Goal: Navigation & Orientation: Go to known website

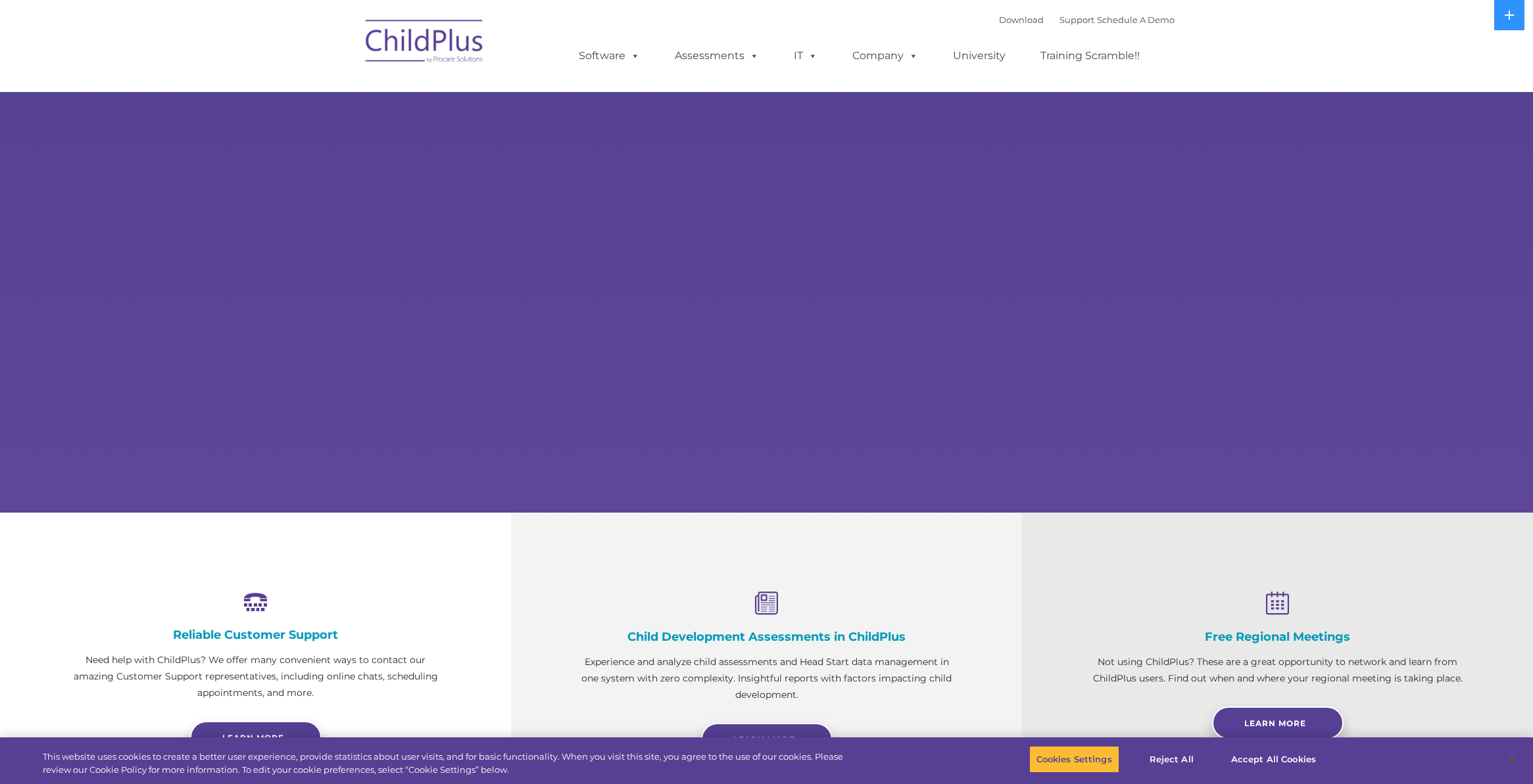
select select "MEDIUM"
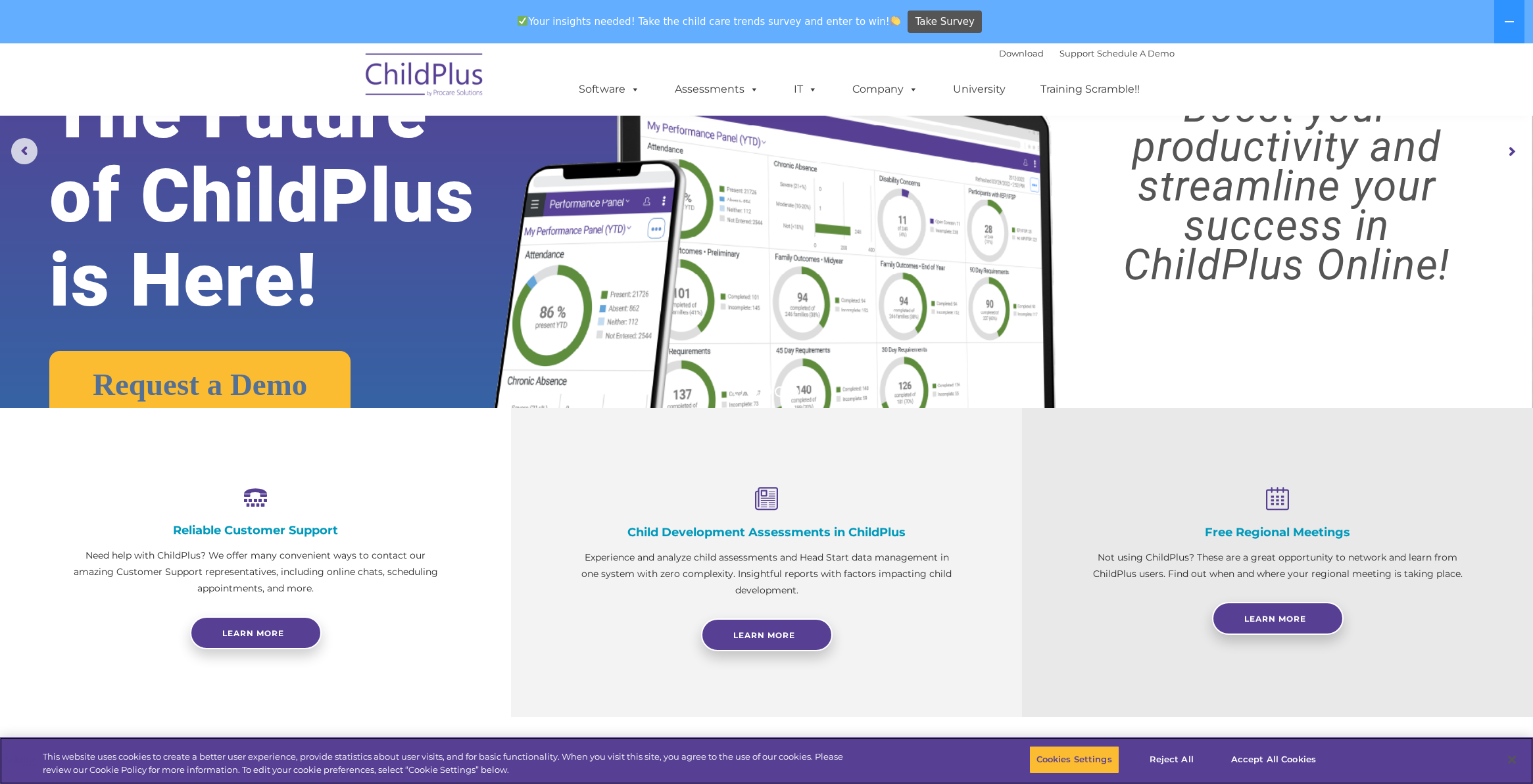
scroll to position [147, 0]
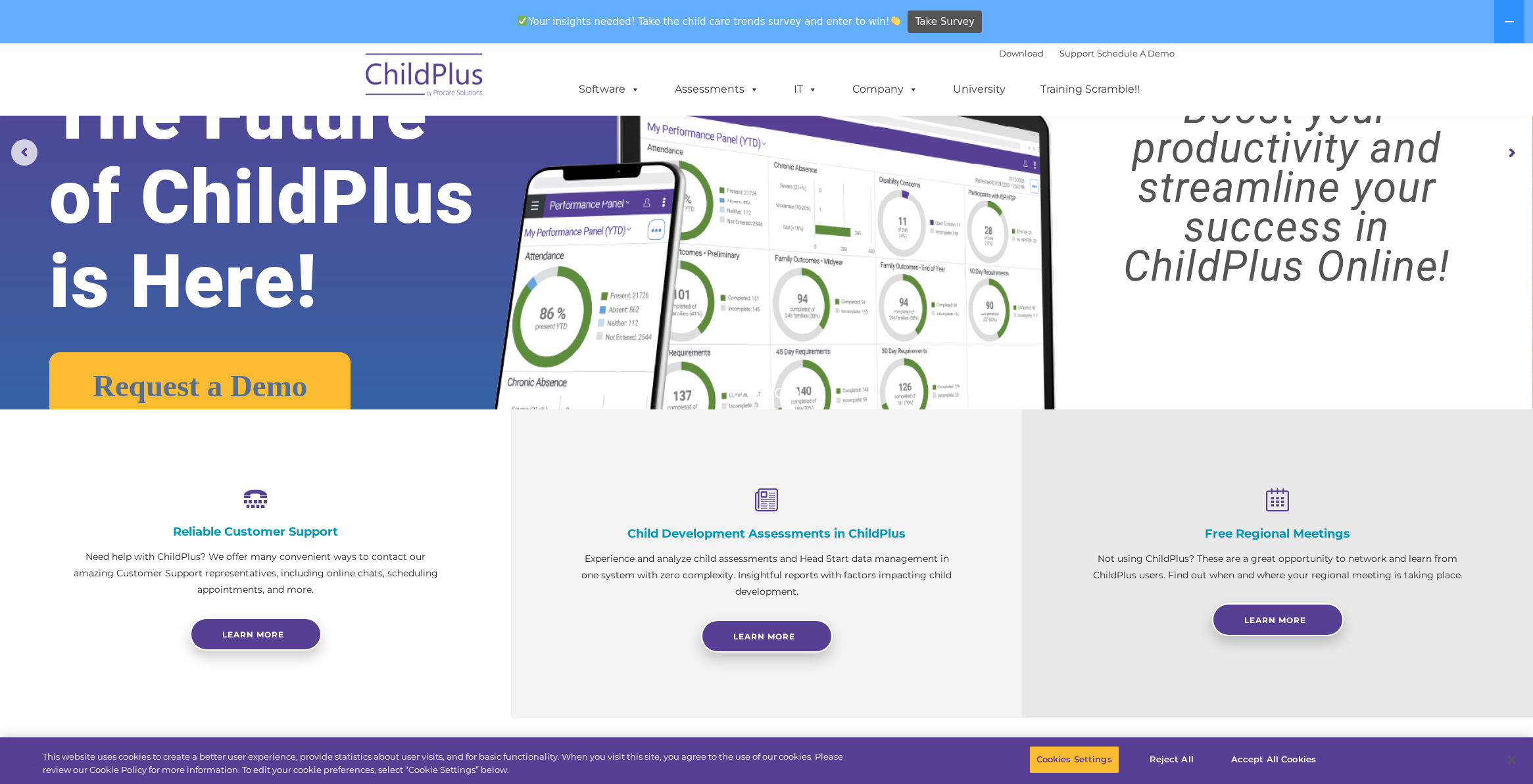
click at [426, 73] on img at bounding box center [425, 77] width 132 height 66
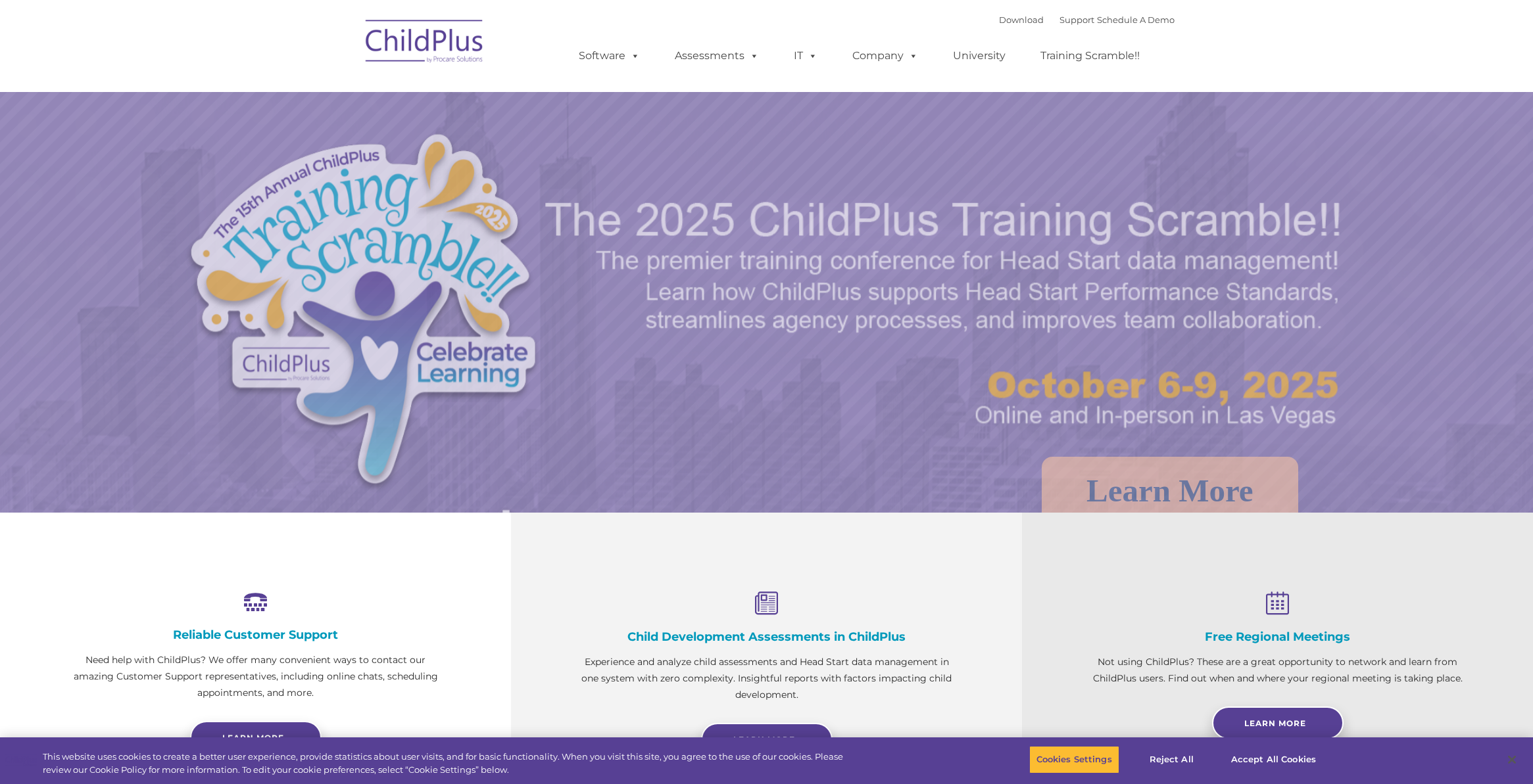
select select "MEDIUM"
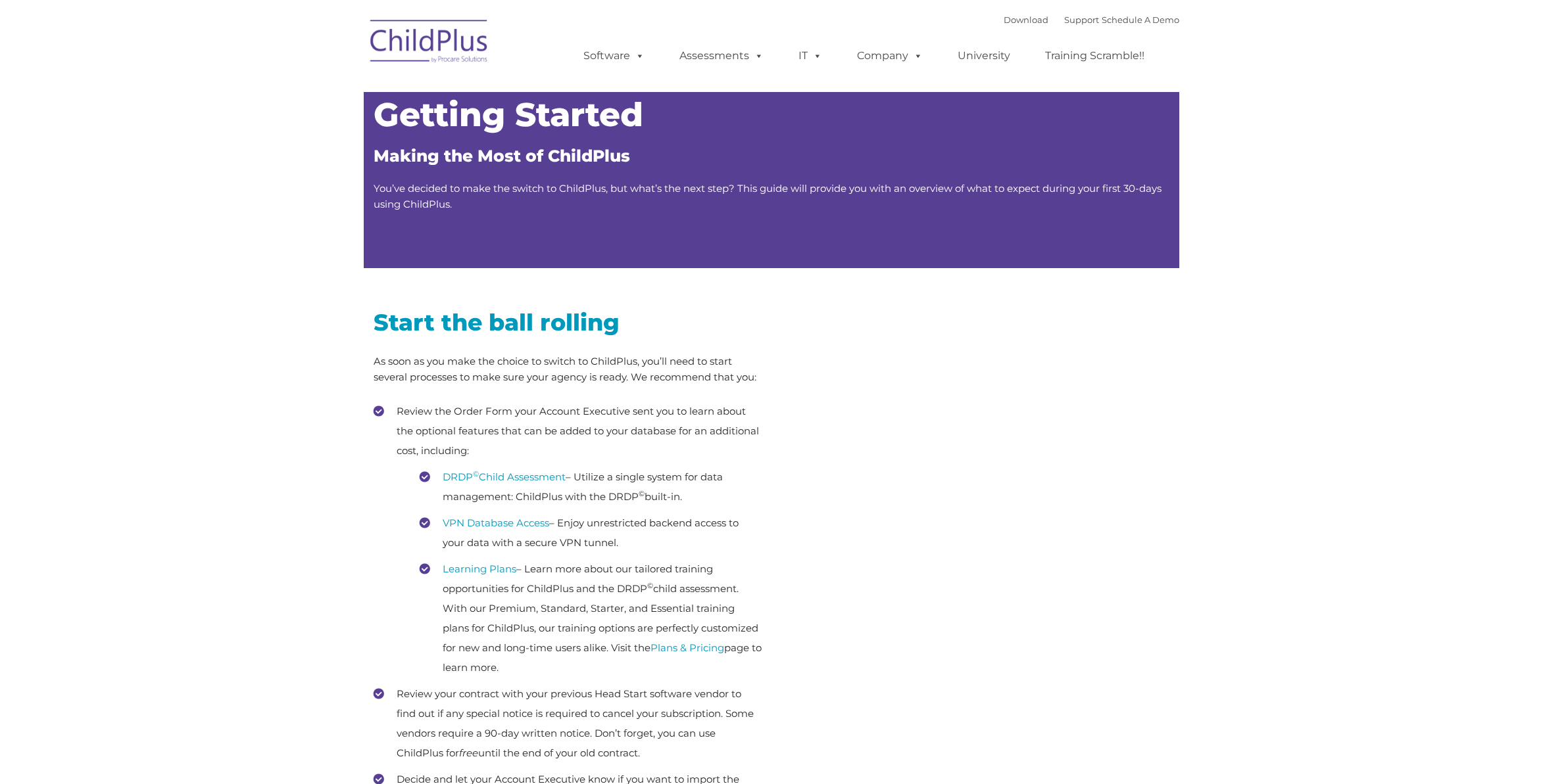
type input ""
